Goal: Transaction & Acquisition: Purchase product/service

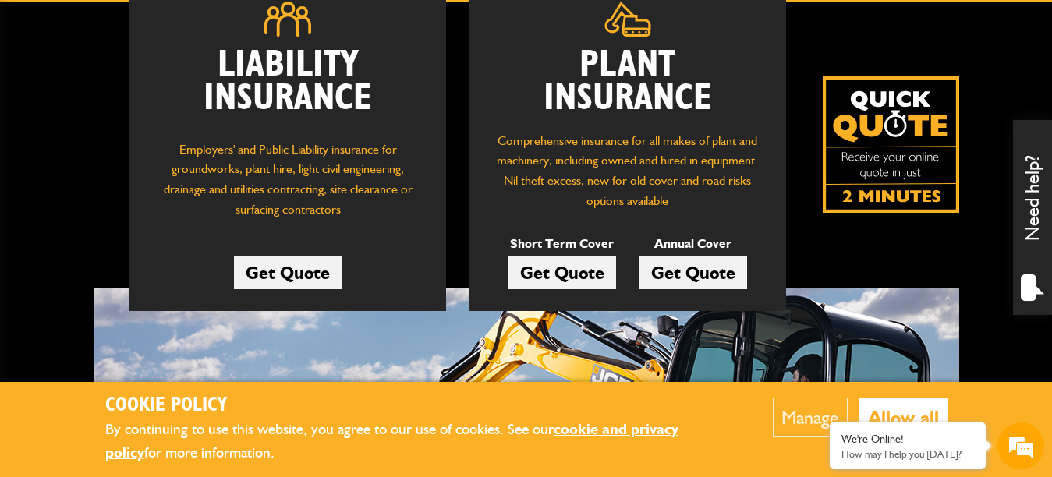
click at [562, 277] on link "Get Quote" at bounding box center [563, 273] width 108 height 33
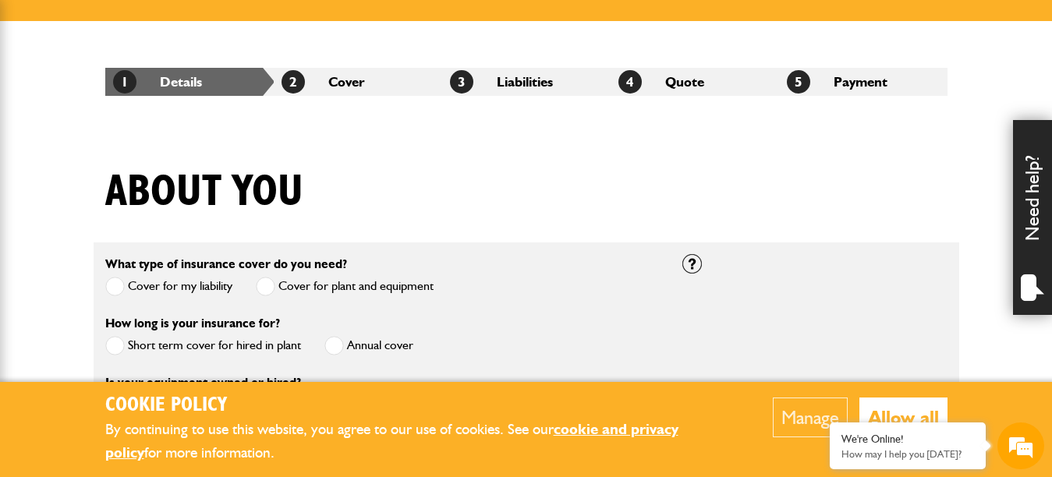
scroll to position [260, 0]
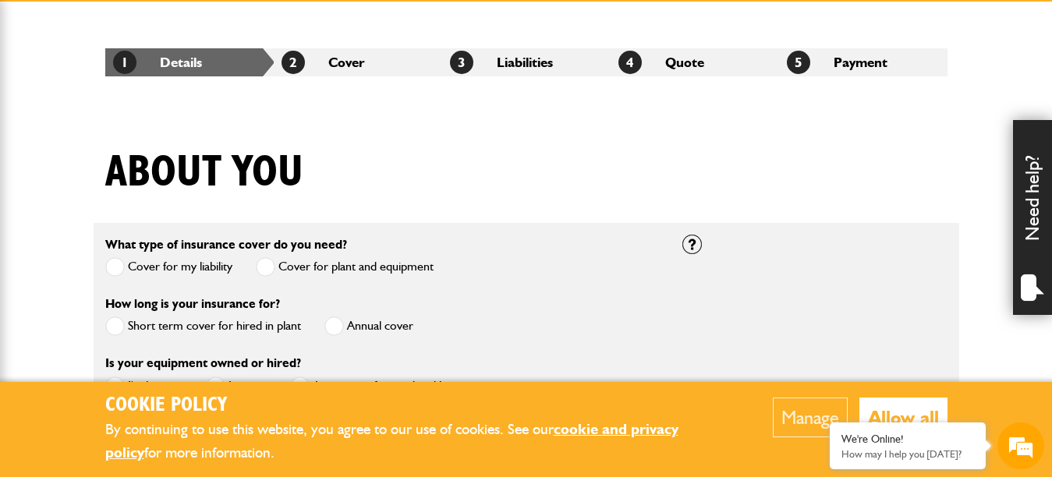
click at [115, 329] on span at bounding box center [115, 327] width 20 height 20
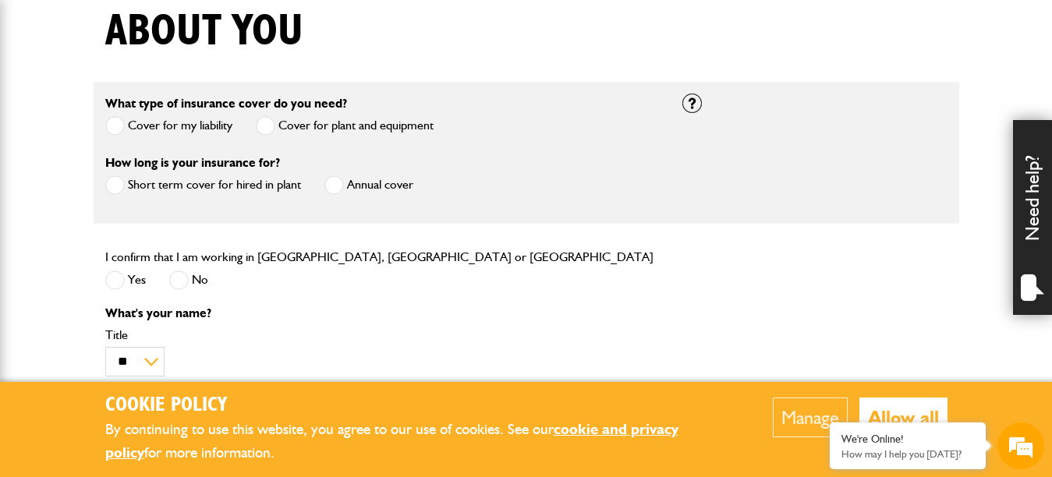
scroll to position [411, 0]
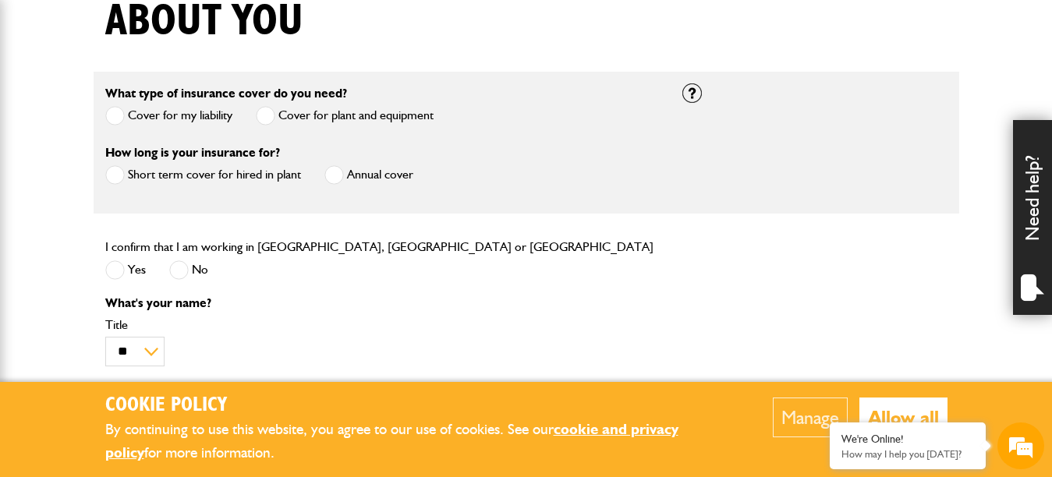
click at [117, 270] on span at bounding box center [115, 271] width 20 height 20
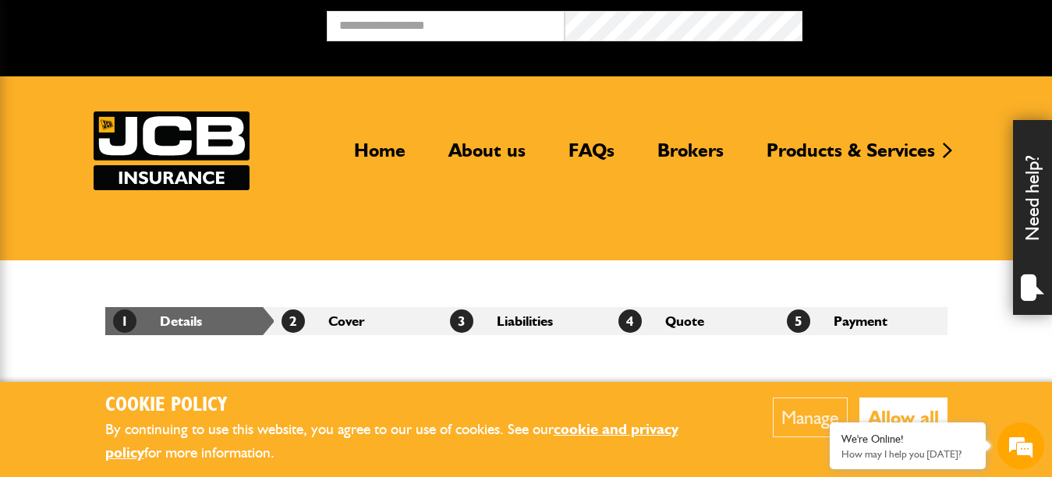
scroll to position [0, 0]
